Goal: Transaction & Acquisition: Purchase product/service

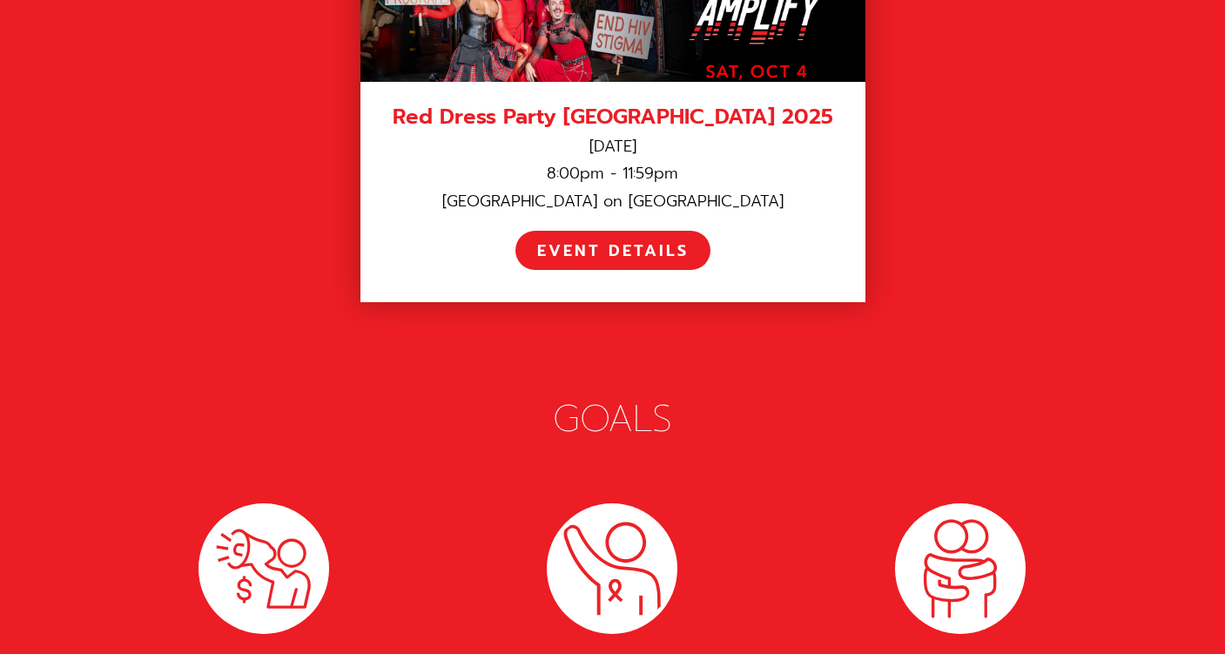
scroll to position [2625, 0]
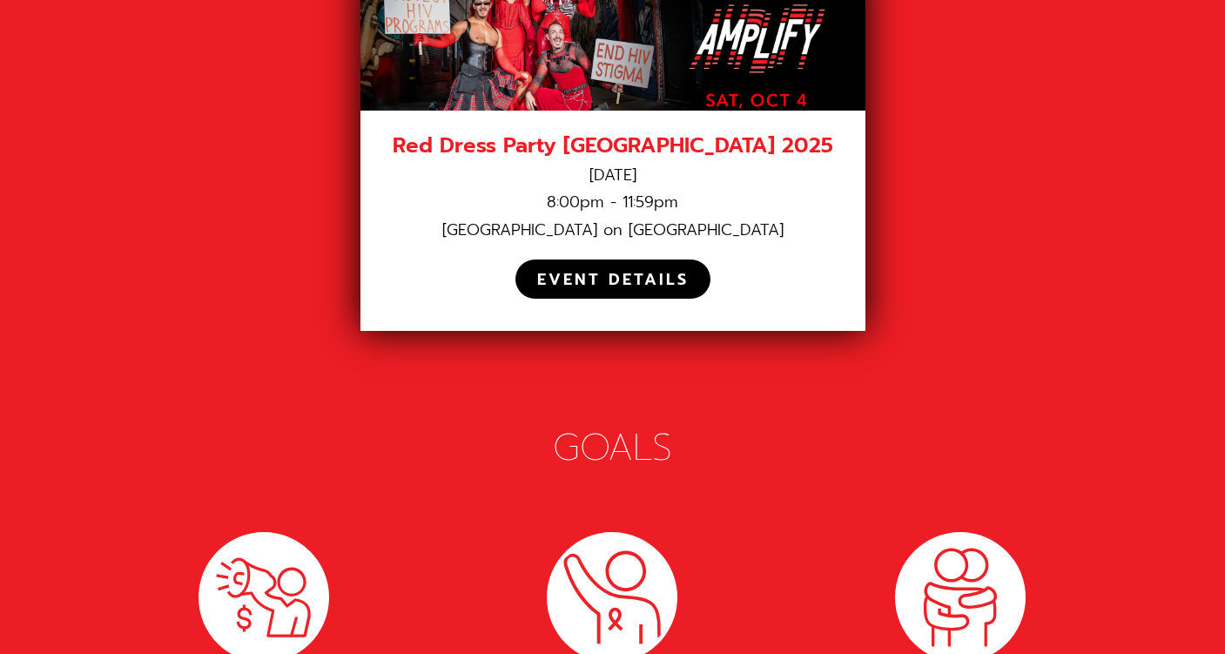
click at [606, 270] on div "EVENT DETAILS" at bounding box center [612, 280] width 151 height 20
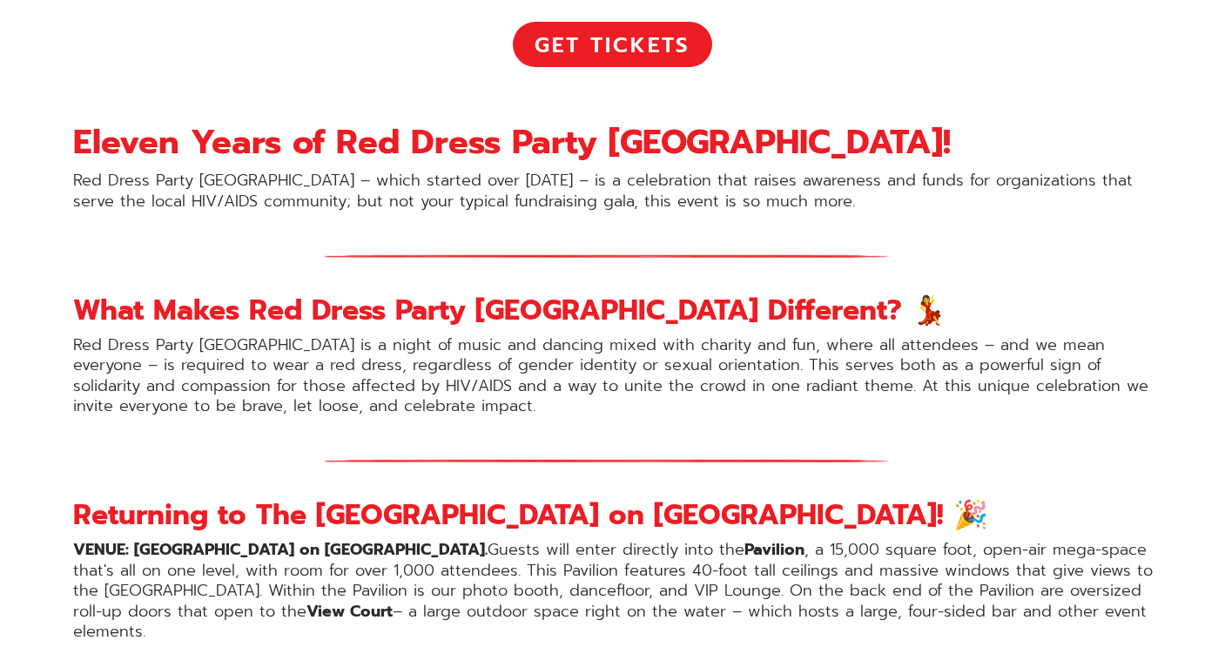
scroll to position [971, 0]
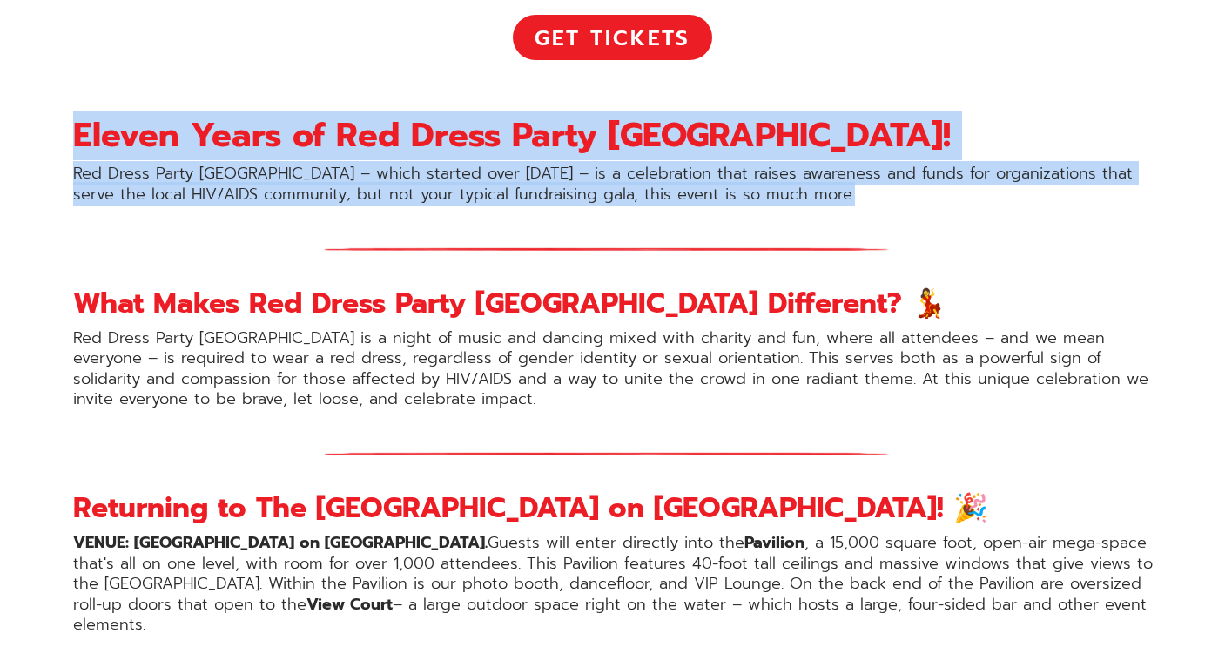
drag, startPoint x: 75, startPoint y: 131, endPoint x: 223, endPoint y: 211, distance: 168.3
copy div "Eleven Years of Red Dress Party San Diego! Red Dress Party San Diego – which st…"
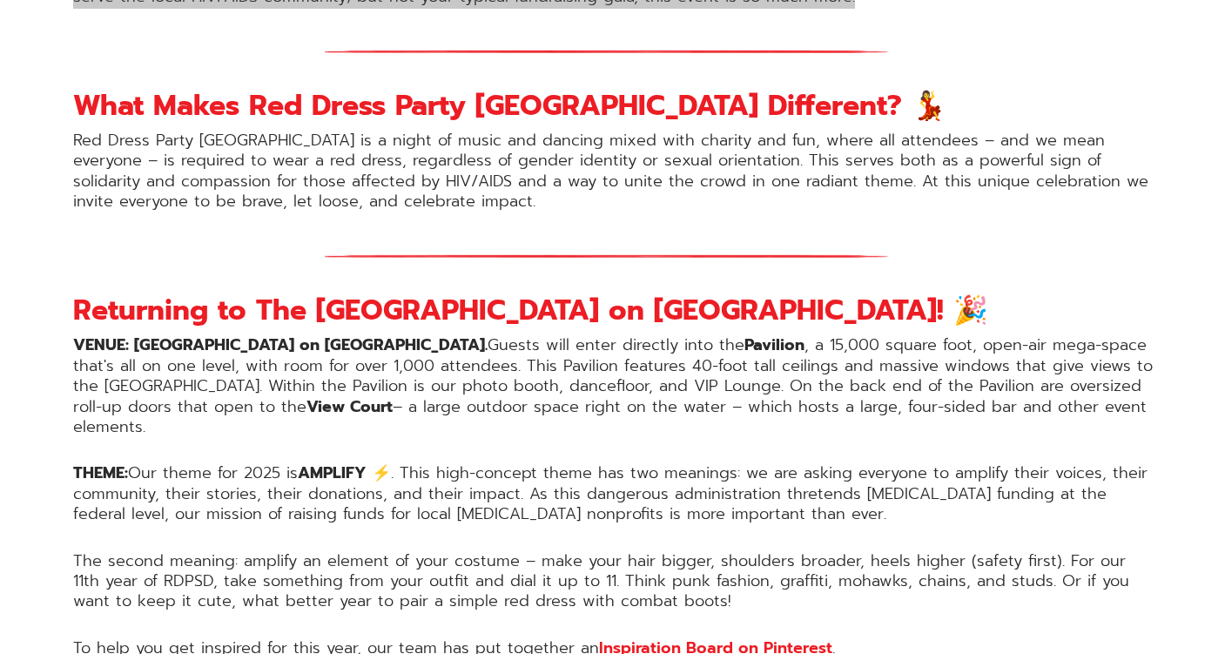
scroll to position [1173, 0]
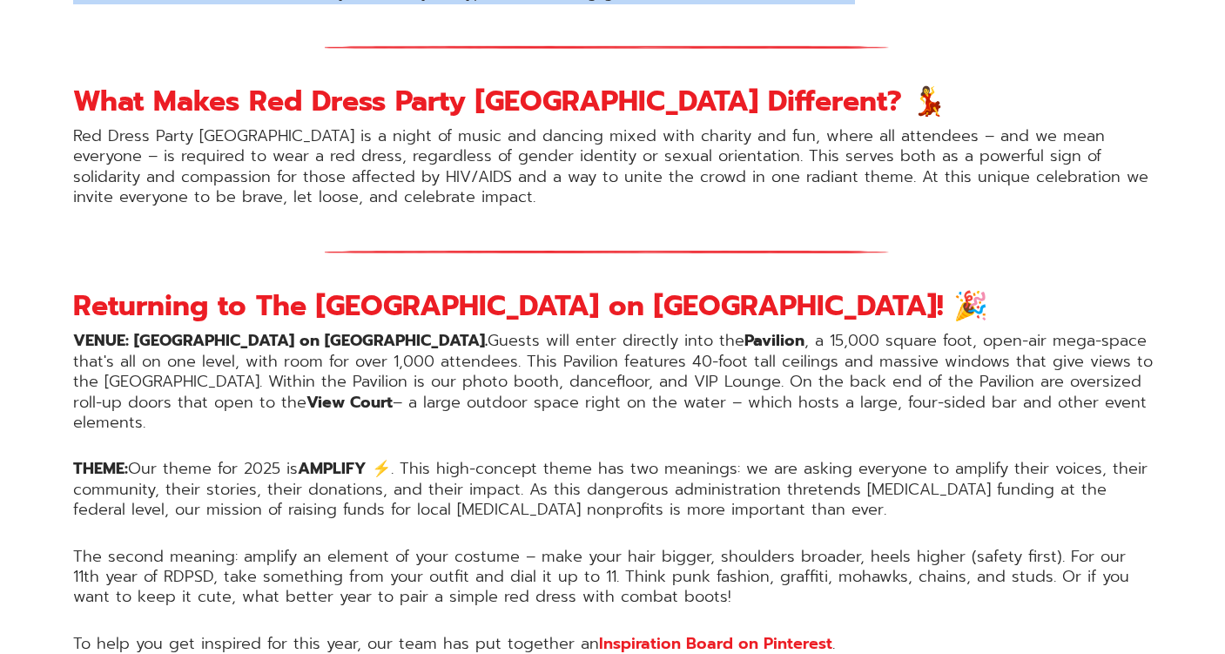
drag, startPoint x: 71, startPoint y: 302, endPoint x: 1180, endPoint y: 400, distance: 1113.5
copy div "Returning to The Port Pavilion on Broadway Pier! 🎉 VENUE: The Port Pavilion on …"
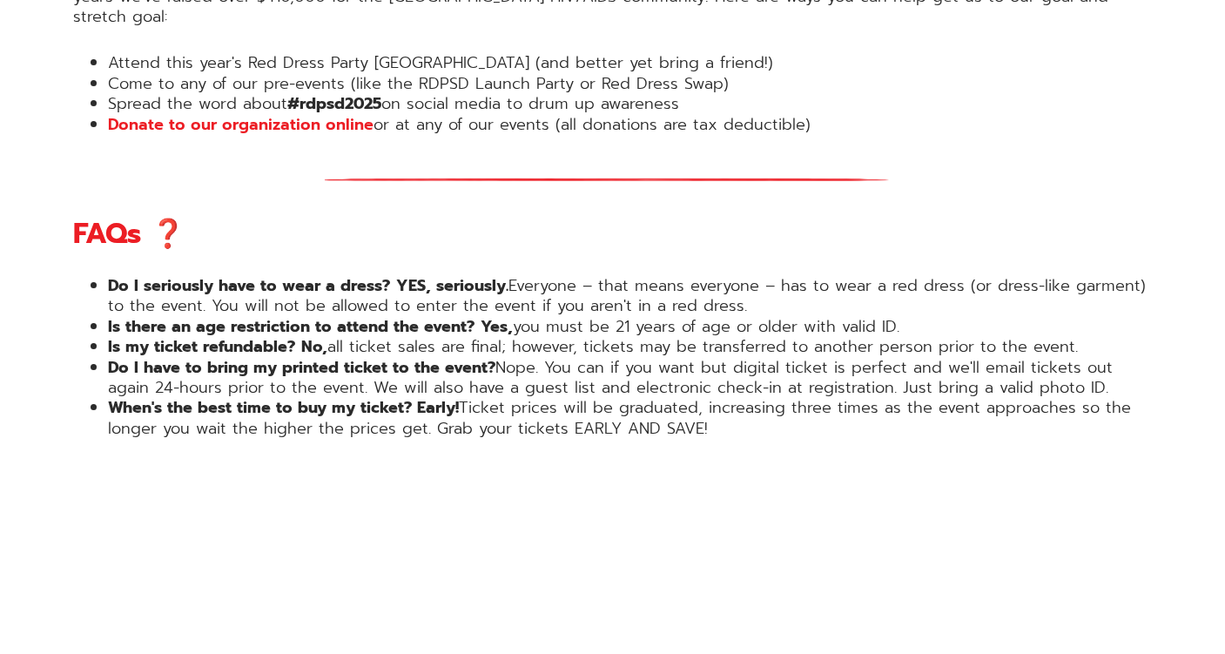
scroll to position [2067, 0]
